Goal: Use online tool/utility: Utilize a website feature to perform a specific function

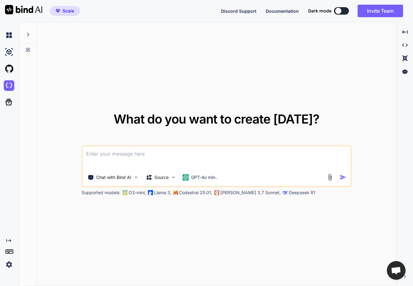
click at [27, 31] on div at bounding box center [28, 32] width 12 height 21
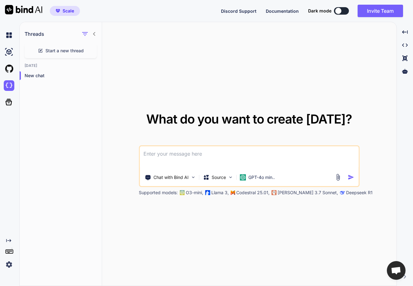
click at [216, 131] on div "What do you want to create [DATE]?" at bounding box center [249, 124] width 206 height 22
click at [252, 174] on p "GPT-4o min.." at bounding box center [262, 177] width 26 height 6
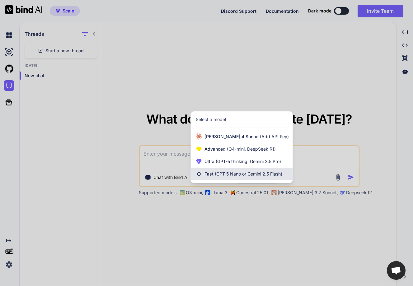
click at [240, 169] on div "Fast (GPT 5 Nano or Gemini 2.5 Flash)" at bounding box center [242, 174] width 102 height 12
type textarea "x"
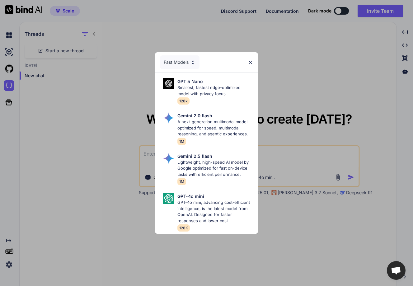
click at [177, 59] on div "Fast Models" at bounding box center [180, 62] width 40 height 14
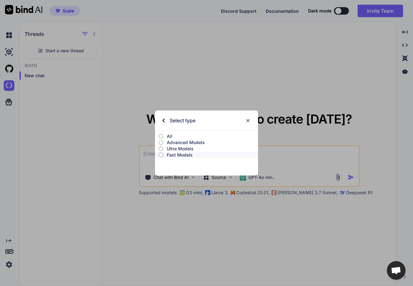
click at [180, 147] on p "Ultra Models" at bounding box center [212, 149] width 91 height 6
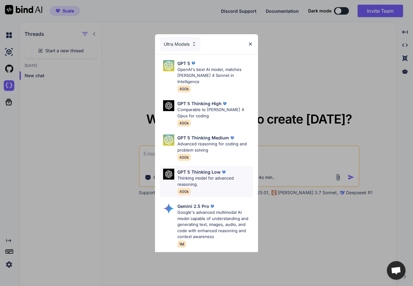
scroll to position [87, 0]
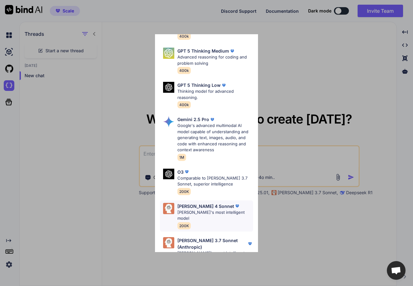
click at [200, 211] on div "[PERSON_NAME] 4 Sonnet [PERSON_NAME]'s most intelligent model 200K" at bounding box center [216, 216] width 76 height 26
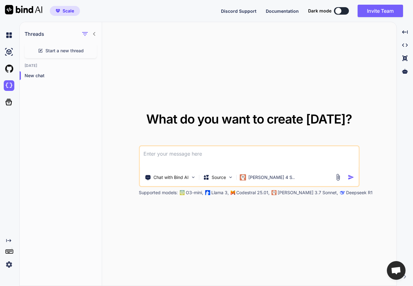
click at [167, 156] on textarea at bounding box center [249, 157] width 219 height 23
paste textarea "import uuid import logging from pymongo import MongoClient from datetime import…"
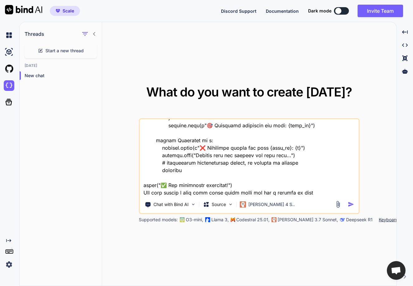
scroll to position [734, 0]
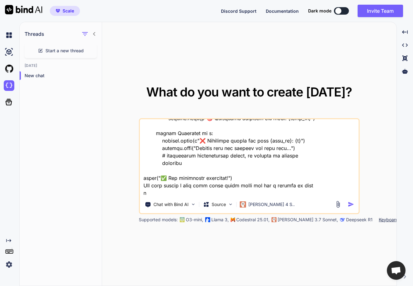
paste textarea "[DATE] 16:59:27,775 - INFO - 🚀 Starting migration for user: iDiz6RtWIIcQhTF9BjD…"
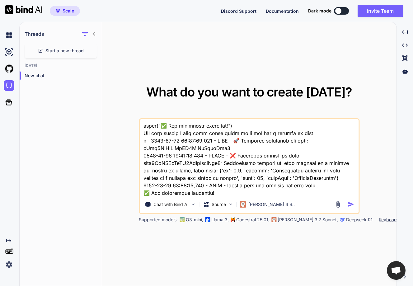
type textarea "import uuid import logging from pymongo import MongoClient from datetime import…"
click at [353, 203] on img "button" at bounding box center [351, 204] width 7 height 7
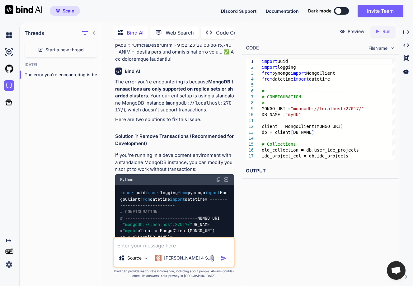
scroll to position [481, 0]
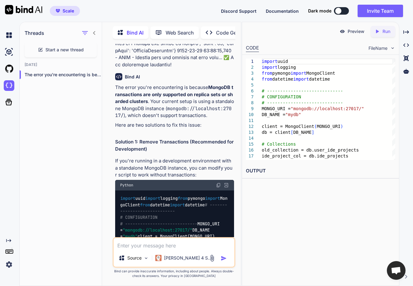
click at [218, 183] on img at bounding box center [218, 185] width 5 height 5
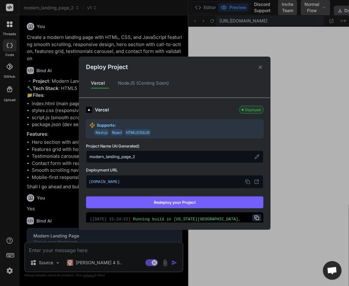
scroll to position [610, 0]
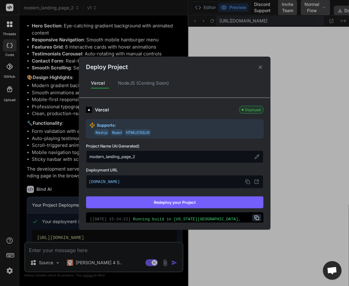
click at [260, 65] on icon at bounding box center [260, 67] width 6 height 6
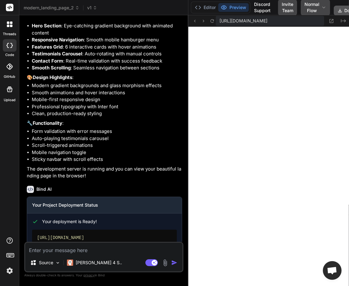
click at [341, 8] on button "Download" at bounding box center [351, 11] width 35 height 10
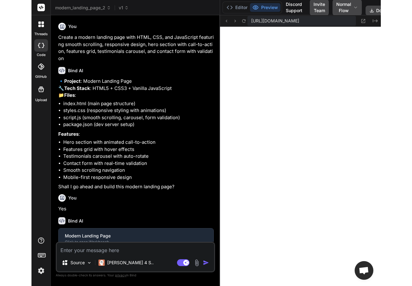
scroll to position [386, 0]
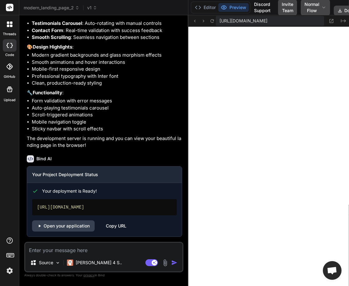
type textarea "x"
type textarea "transform = 'translateY(0)'; }); });"
type textarea "x"
type textarea "button.addEventListener('mouseleave', function() { this.style.transform = 'tran…"
type textarea "x"
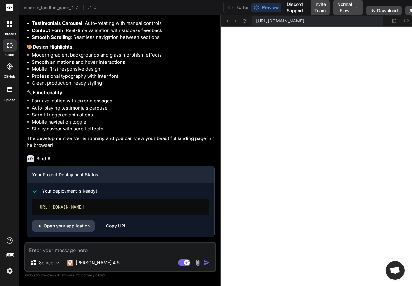
type textarea "'translateY(-2px)'; }); button.addEventListener('mouseleave', function() { this…"
type textarea "x"
type textarea "});"
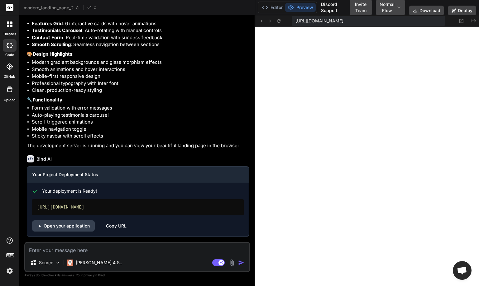
scroll to position [0, 0]
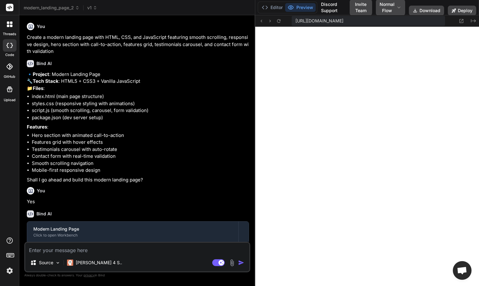
click at [8, 24] on icon at bounding box center [10, 24] width 6 height 6
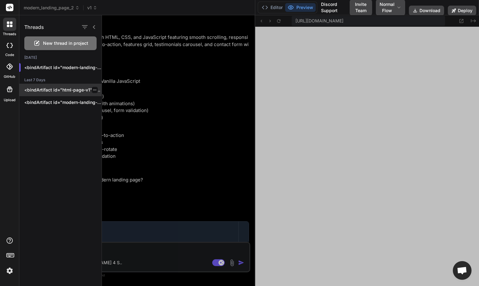
click at [50, 90] on p "<bindArtifact id="html-page-v1" title="HTML Page with Head Tag">..." at bounding box center [62, 90] width 77 height 6
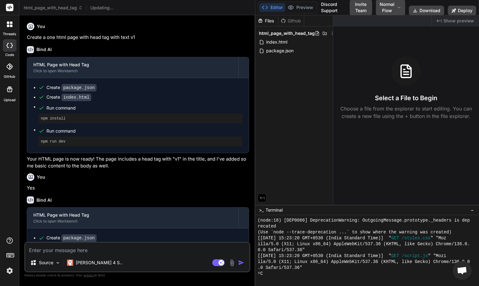
scroll to position [627, 0]
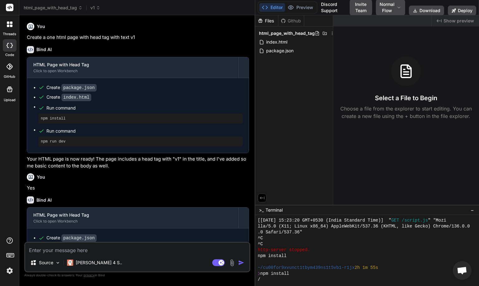
click at [6, 26] on div at bounding box center [9, 24] width 13 height 13
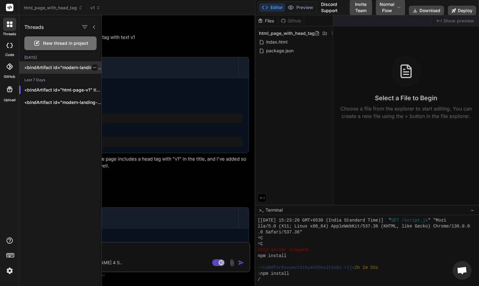
click at [46, 70] on p "<bindArtifact id="modern-landing-page" t..." at bounding box center [62, 67] width 77 height 6
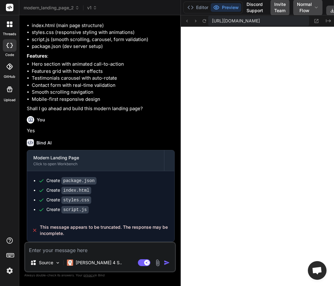
scroll to position [86, 0]
type textarea "x"
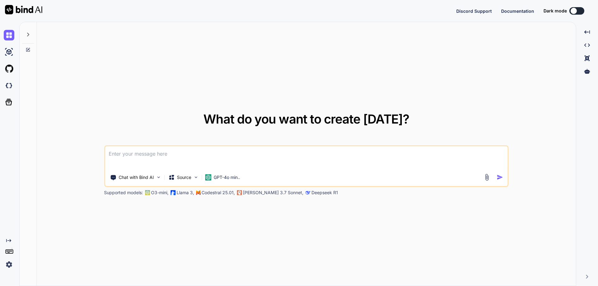
click at [10, 264] on img at bounding box center [9, 264] width 11 height 11
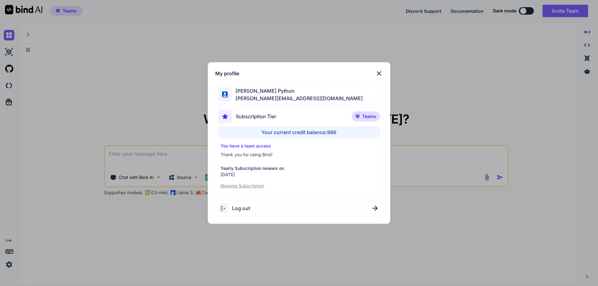
click at [46, 180] on div "My profile Hardik Python hardik@witarist.com Subscription Tier Teams Your curre…" at bounding box center [299, 143] width 598 height 286
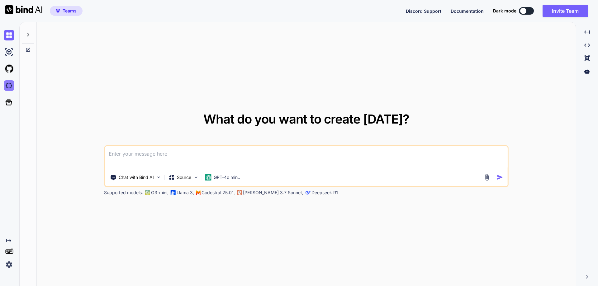
type textarea "x"
click at [8, 84] on img at bounding box center [9, 85] width 11 height 11
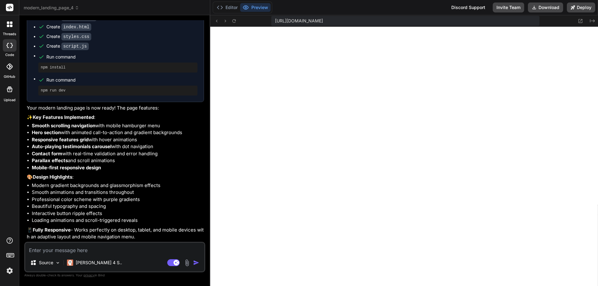
scroll to position [213, 0]
type textarea "x"
click at [581, 5] on button "Deploy" at bounding box center [581, 7] width 28 height 10
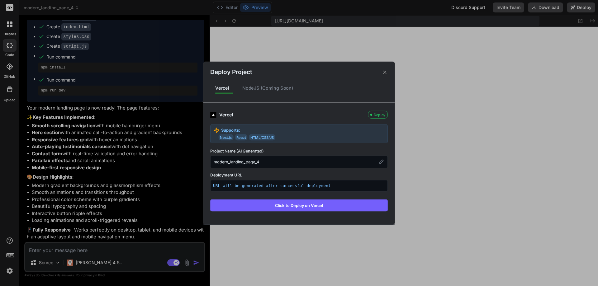
click at [297, 202] on button "Click to Deploy on Vercel" at bounding box center [299, 205] width 178 height 12
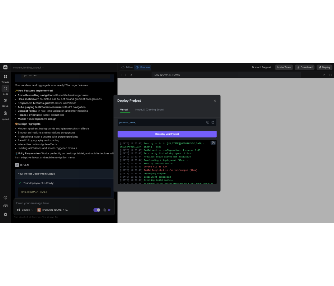
scroll to position [0, 0]
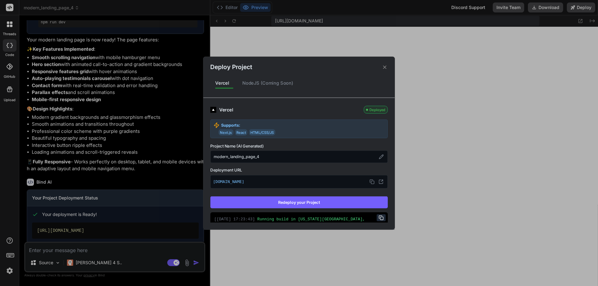
click at [383, 65] on icon at bounding box center [385, 67] width 6 height 6
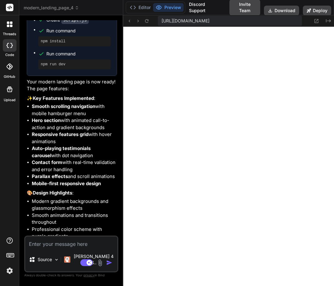
scroll to position [237, 0]
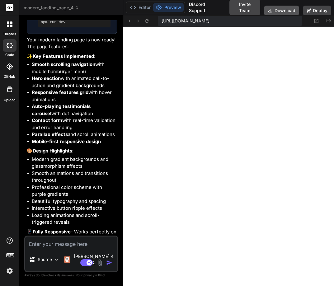
click at [279, 10] on button "Download" at bounding box center [281, 11] width 35 height 10
click at [275, 10] on button "Download" at bounding box center [281, 11] width 35 height 10
click at [320, 9] on button "Deploy" at bounding box center [317, 11] width 28 height 10
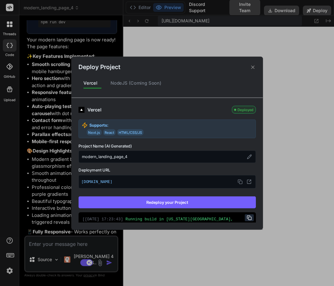
click at [252, 66] on icon at bounding box center [252, 66] width 3 height 3
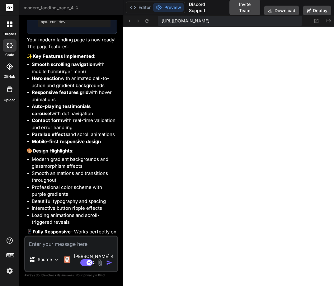
click at [12, 23] on icon at bounding box center [11, 22] width 2 height 2
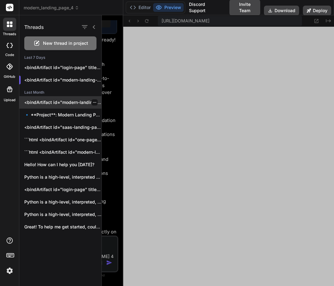
click at [50, 99] on div "<bindArtifact id="modern-landing-page" title="Modern Landing Page"> <bindAction…" at bounding box center [60, 102] width 82 height 12
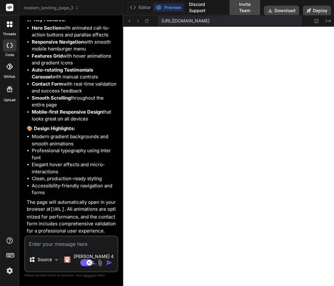
scroll to position [527, 0]
click at [318, 9] on button "Deploy" at bounding box center [317, 11] width 28 height 10
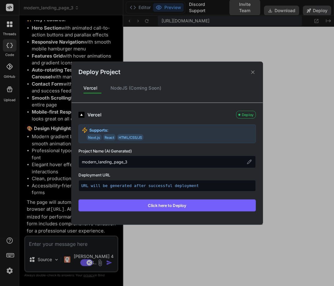
click at [161, 204] on button "Click here to Deploy" at bounding box center [167, 205] width 178 height 12
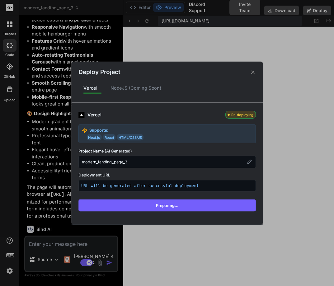
scroll to position [488, 0]
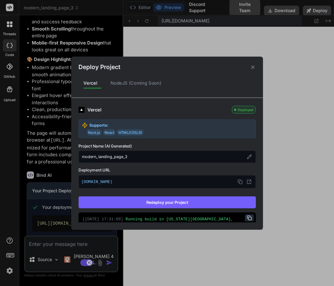
type textarea "x"
